Goal: Information Seeking & Learning: Learn about a topic

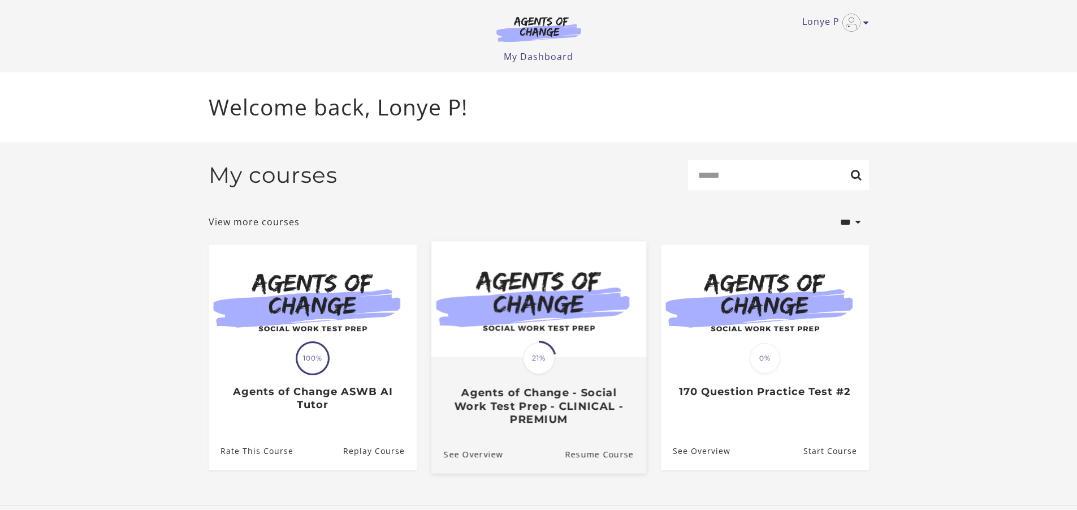
click at [591, 356] on img at bounding box center [538, 299] width 215 height 116
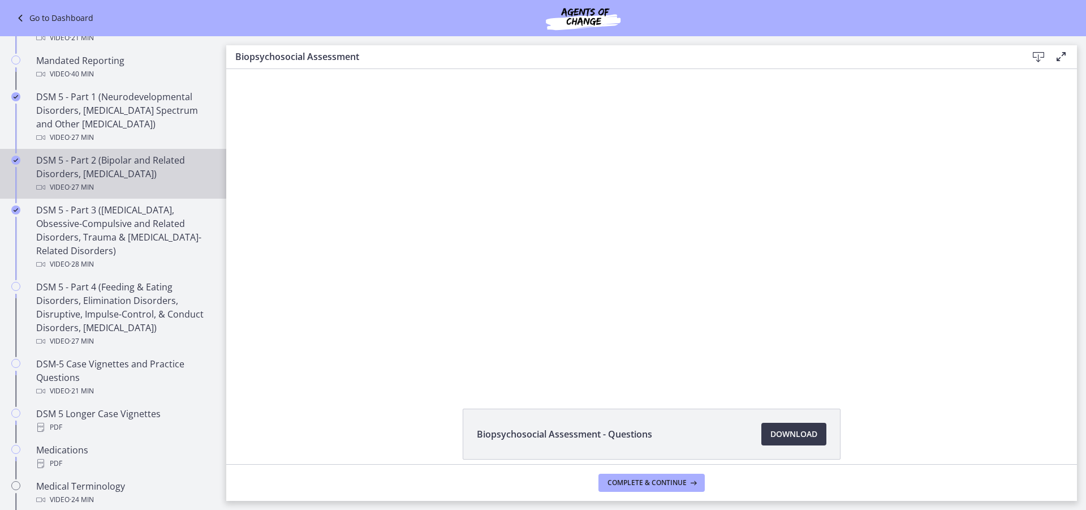
scroll to position [509, 0]
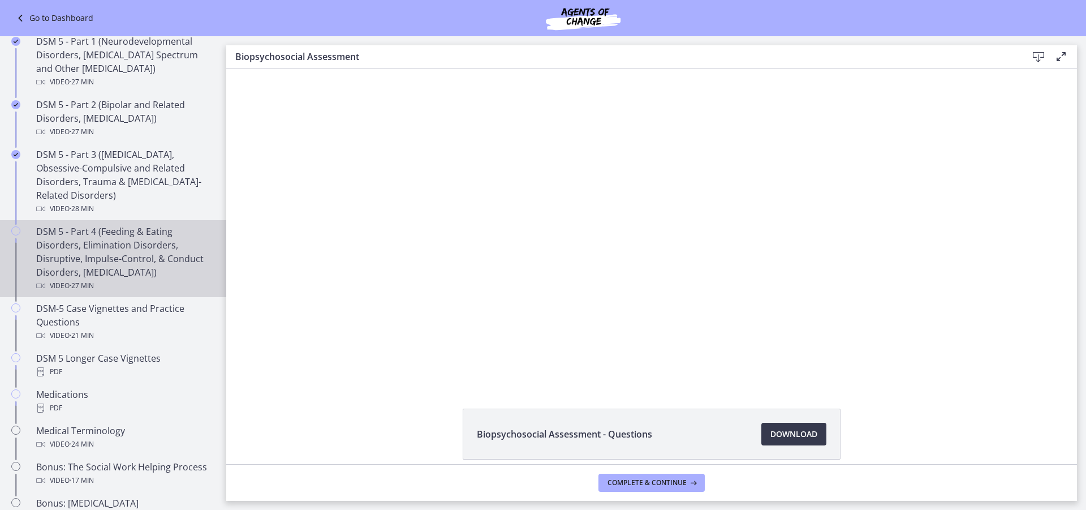
click at [150, 259] on div "DSM 5 - Part 4 (Feeding & Eating Disorders, Elimination Disorders, Disruptive, …" at bounding box center [124, 259] width 176 height 68
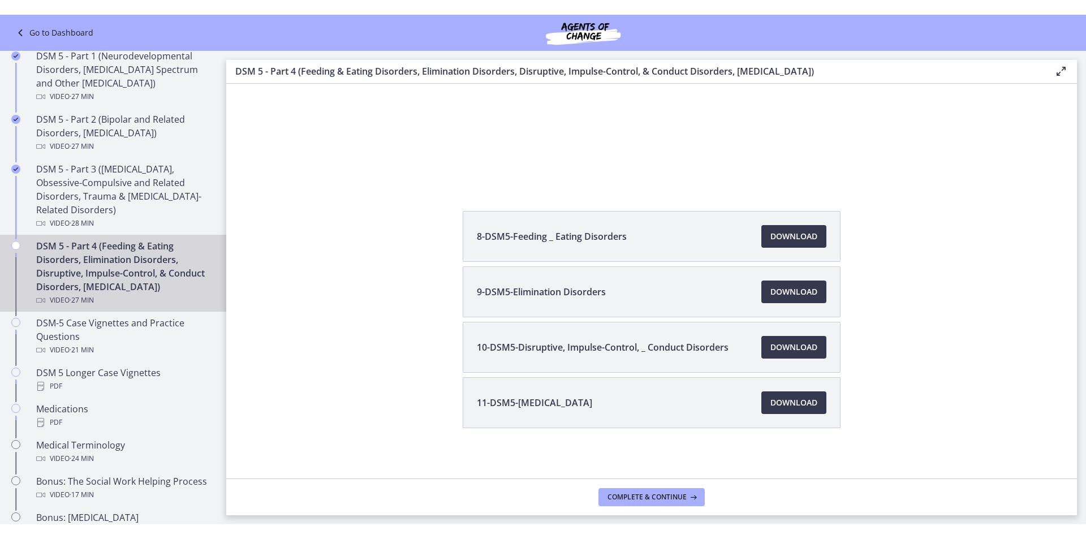
scroll to position [216, 0]
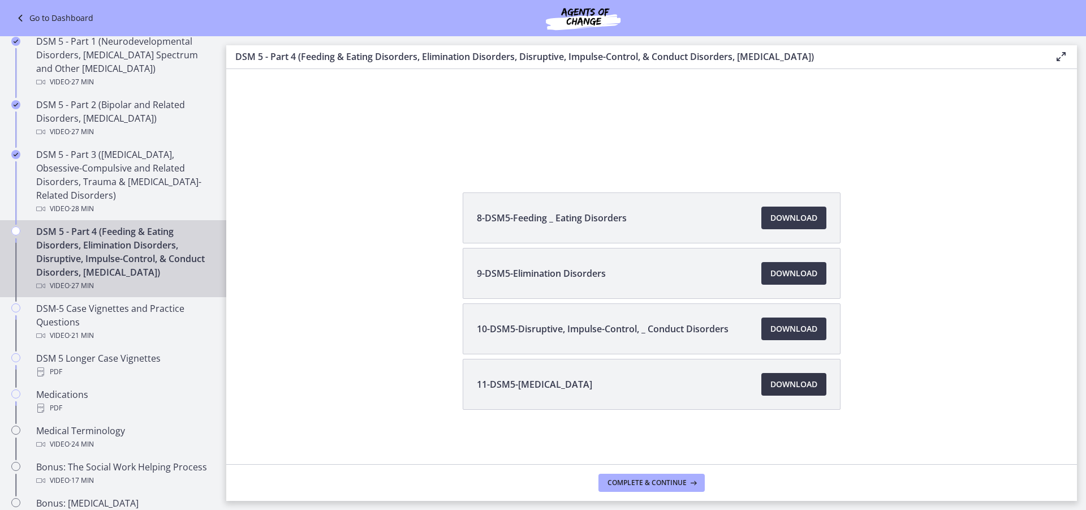
click at [782, 382] on span "Download Opens in a new window" at bounding box center [793, 384] width 47 height 14
click at [770, 326] on span "Download Opens in a new window" at bounding box center [793, 329] width 47 height 14
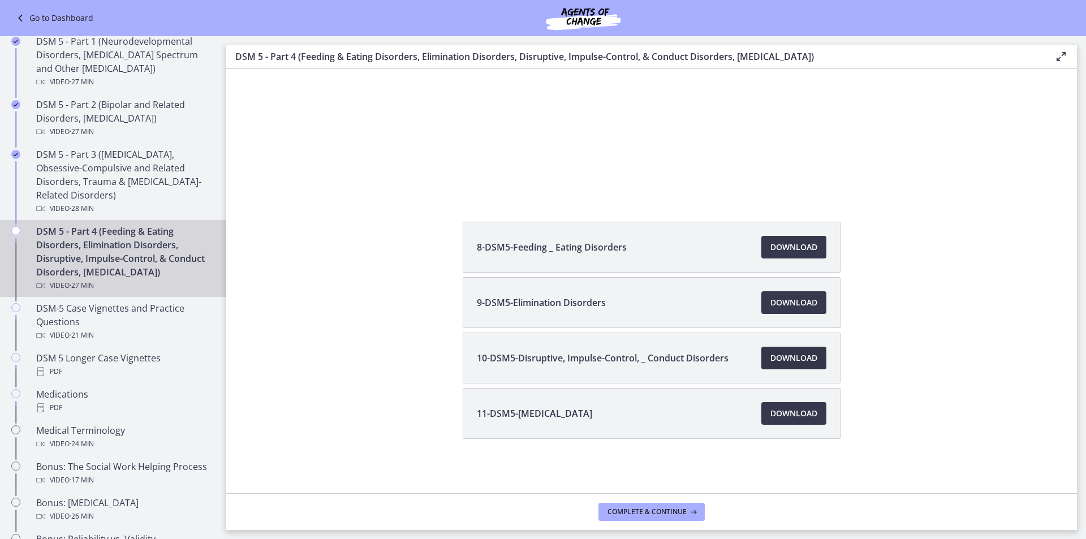
scroll to position [187, 0]
click at [774, 307] on span "Download Opens in a new window" at bounding box center [793, 303] width 47 height 14
click at [783, 248] on span "Download Opens in a new window" at bounding box center [793, 247] width 47 height 14
